Goal: Transaction & Acquisition: Book appointment/travel/reservation

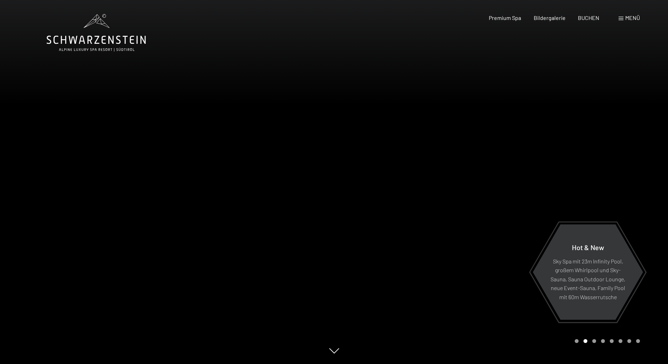
click at [618, 18] on div "Menü" at bounding box center [628, 18] width 21 height 8
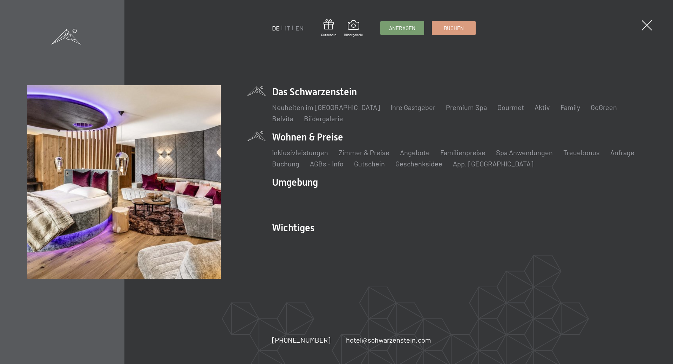
click at [313, 135] on li "Wohnen & Preise Inklusivleistungen Zimmer & Preise Liste Angebote Liste Familie…" at bounding box center [459, 149] width 374 height 38
click at [351, 152] on link "Zimmer & Preise" at bounding box center [364, 152] width 51 height 8
drag, startPoint x: 292, startPoint y: 138, endPoint x: 275, endPoint y: 141, distance: 17.1
click at [275, 141] on li "Wohnen & Preise Inklusivleistungen Zimmer & Preise Liste Angebote Liste Familie…" at bounding box center [459, 149] width 374 height 38
